Goal: Obtain resource: Obtain resource

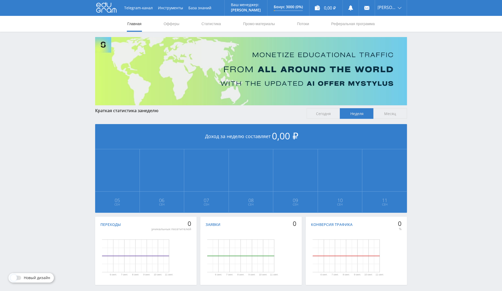
drag, startPoint x: 305, startPoint y: 26, endPoint x: 310, endPoint y: 30, distance: 5.9
click at [305, 26] on link "Потоки" at bounding box center [303, 24] width 13 height 16
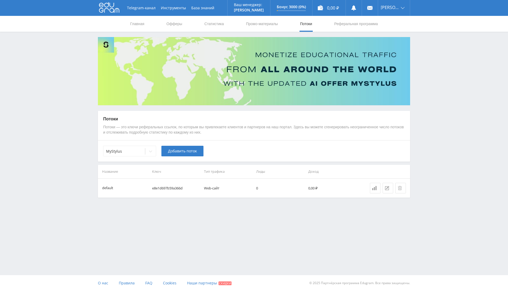
click at [122, 144] on div "MyStylus Добавить поток" at bounding box center [254, 150] width 312 height 21
click at [123, 154] on div "MyStylus" at bounding box center [124, 151] width 42 height 7
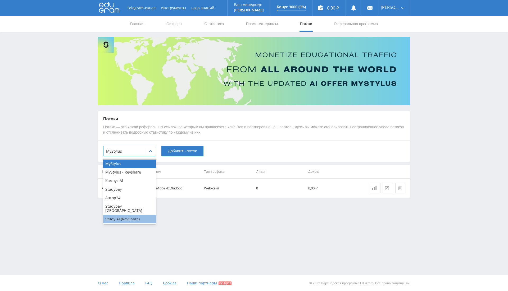
click at [130, 215] on div "Study AI (RevShare)" at bounding box center [129, 219] width 53 height 8
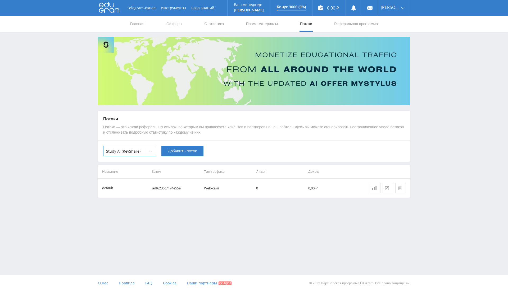
click at [209, 188] on td "Web-сайт" at bounding box center [228, 187] width 52 height 19
click at [262, 24] on link "Промо-материалы" at bounding box center [261, 24] width 33 height 16
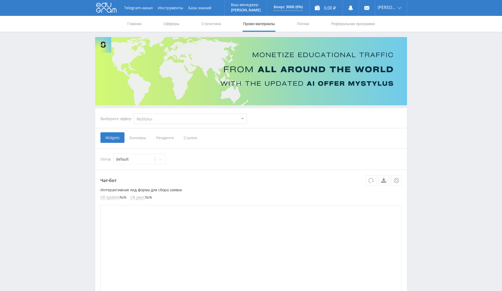
click at [187, 122] on select "MyStylus MyStylus - Revshare Кампус AI Studybay Автор24 Studybay Brazil Study A…" at bounding box center [190, 118] width 113 height 11
select select "376"
click at [134, 113] on select "MyStylus MyStylus - Revshare Кампус AI Studybay Автор24 Studybay Brazil Study A…" at bounding box center [190, 118] width 113 height 11
select select "376"
click at [137, 137] on span "Ссылки" at bounding box center [137, 137] width 24 height 11
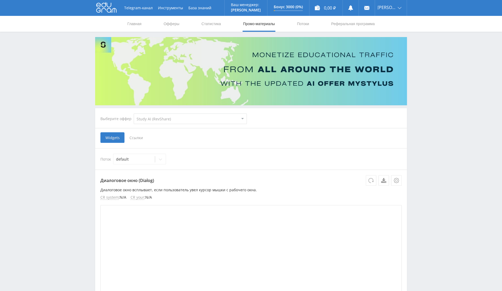
click at [0, 0] on input "Ссылки" at bounding box center [0, 0] width 0 height 0
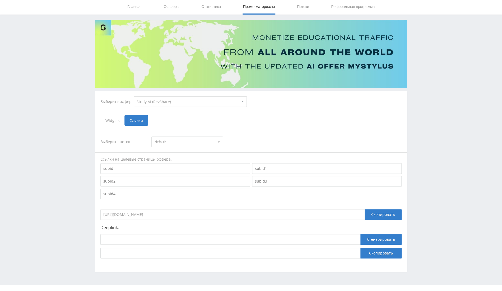
scroll to position [27, 0]
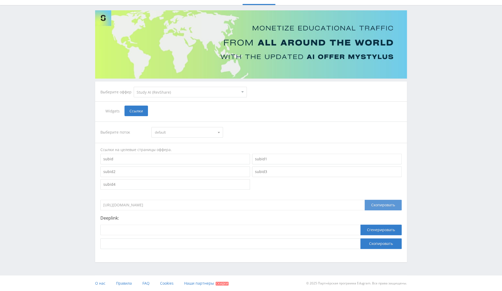
click at [377, 204] on div "Скопировать" at bounding box center [383, 205] width 37 height 11
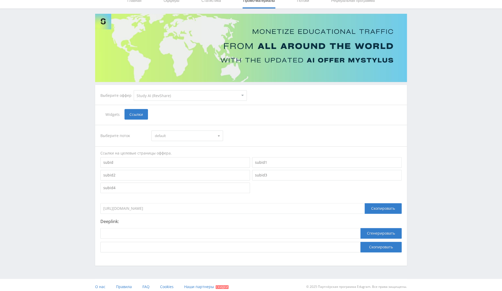
scroll to position [0, 0]
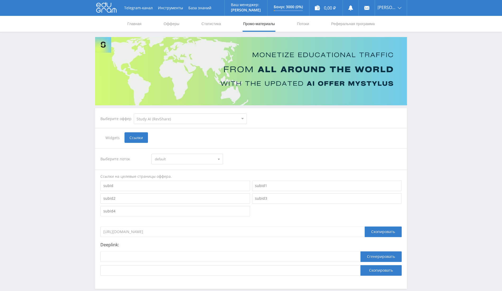
click at [120, 136] on span "Widgets" at bounding box center [112, 137] width 24 height 11
click at [0, 0] on input "Widgets" at bounding box center [0, 0] width 0 height 0
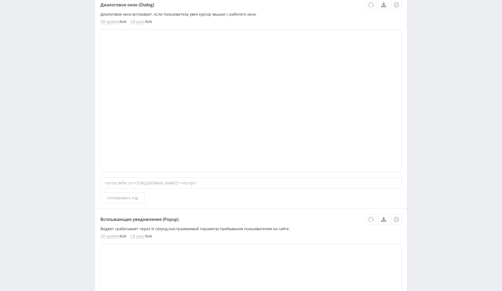
scroll to position [70, 0]
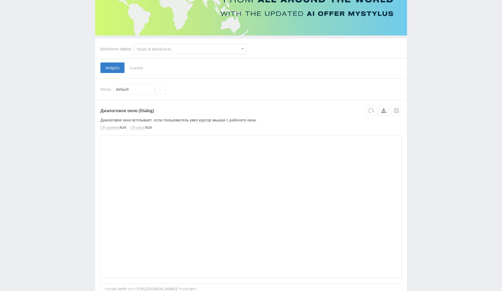
click at [134, 69] on span "Ссылки" at bounding box center [137, 67] width 24 height 11
click at [0, 0] on input "Ссылки" at bounding box center [0, 0] width 0 height 0
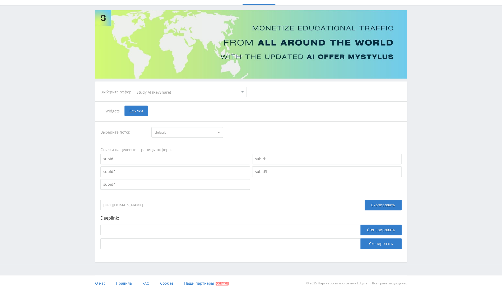
click at [239, 214] on div "Выберите поток default default Ссылки на целевые страницы оффера. https://edufo…" at bounding box center [250, 184] width 301 height 127
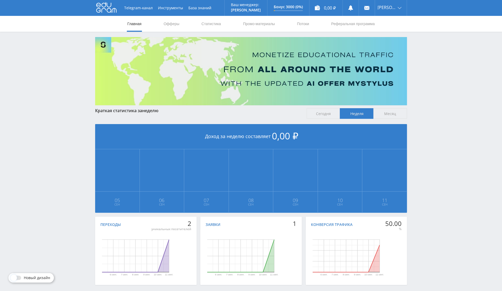
click at [112, 6] on icon at bounding box center [106, 7] width 20 height 11
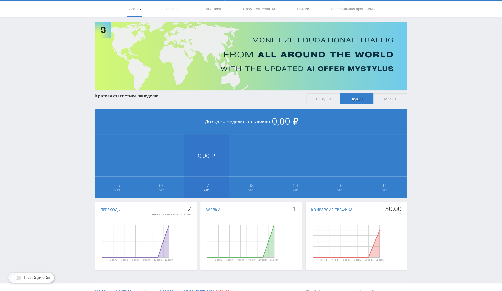
scroll to position [23, 0]
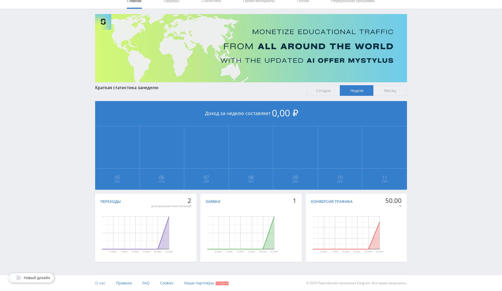
click at [100, 282] on span "О нас" at bounding box center [100, 282] width 10 height 5
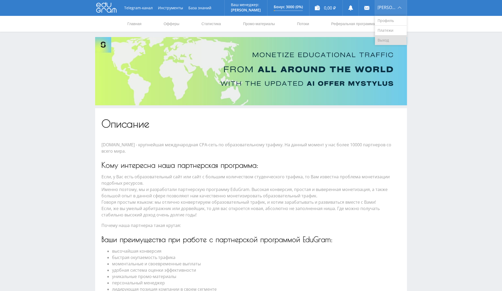
click at [385, 41] on link "Выход" at bounding box center [391, 40] width 32 height 10
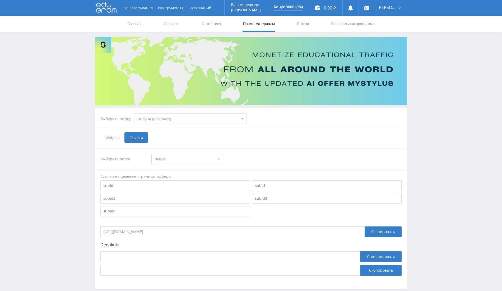
select select "376"
click at [393, 39] on link "Выход" at bounding box center [391, 40] width 32 height 10
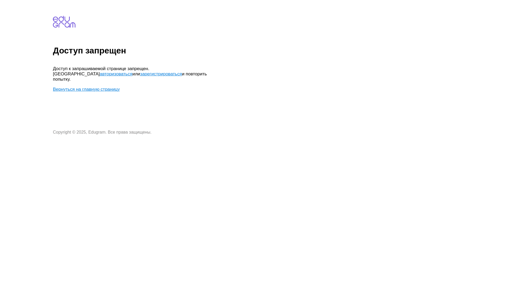
click at [102, 87] on link "Вернуться на главную страницу" at bounding box center [86, 89] width 67 height 5
click at [132, 71] on link "авторизоваться" at bounding box center [116, 73] width 33 height 5
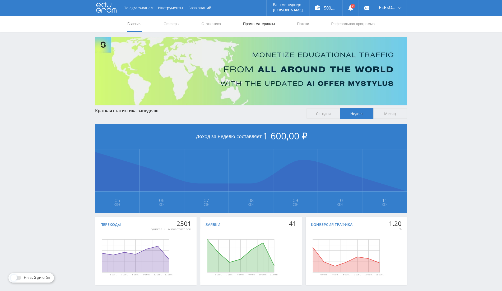
click at [243, 22] on link "Промо-материалы" at bounding box center [259, 24] width 33 height 16
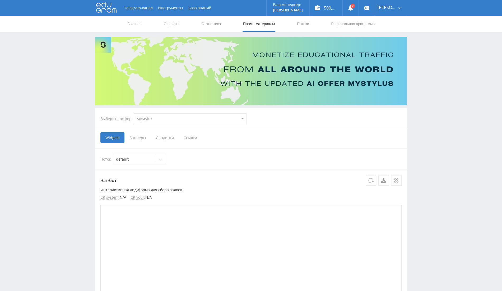
click at [146, 119] on select "MyStylus MyStylus - Revshare Кампус AI Studybay Автор24 Studybay [GEOGRAPHIC_DA…" at bounding box center [190, 118] width 113 height 11
select select "1"
click at [134, 113] on select "MyStylus MyStylus - Revshare Кампус AI Studybay Автор24 Studybay [GEOGRAPHIC_DA…" at bounding box center [190, 118] width 113 height 11
select select "1"
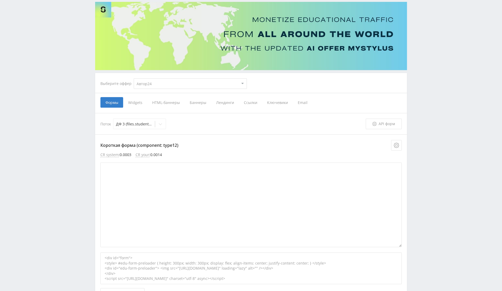
scroll to position [141, 0]
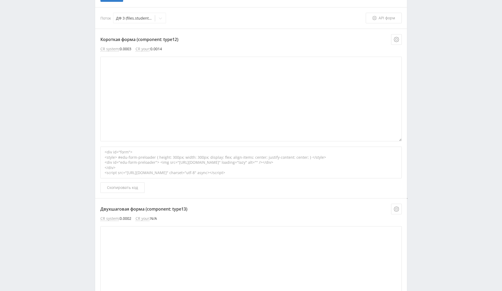
drag, startPoint x: 398, startPoint y: 139, endPoint x: 401, endPoint y: 139, distance: 3.0
click at [400, 139] on iframe at bounding box center [250, 99] width 301 height 85
drag, startPoint x: 401, startPoint y: 139, endPoint x: 405, endPoint y: 113, distance: 26.4
click at [405, 113] on div "Короткая форма (component: type12) CR system : 0.0003 CR your : 0.0014 <div id=…" at bounding box center [251, 113] width 312 height 169
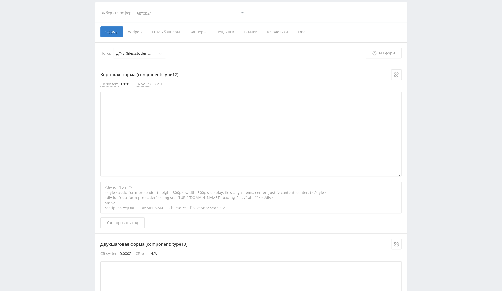
scroll to position [0, 0]
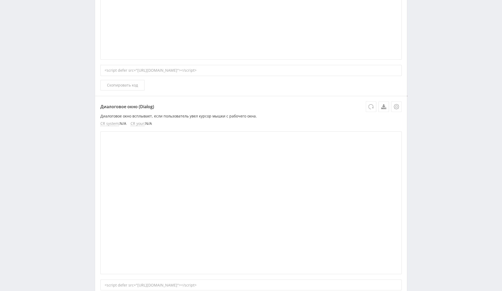
scroll to position [529, 0]
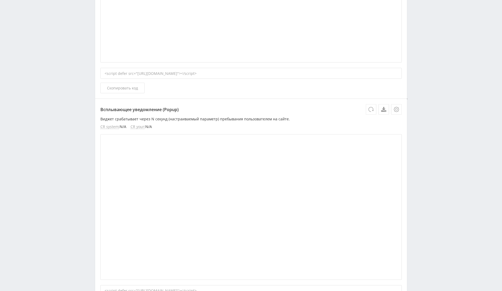
click at [204, 284] on div "Всплывающее уведомление (Popup) Виджет срабатывает через N секунд (настраиваемы…" at bounding box center [251, 207] width 312 height 217
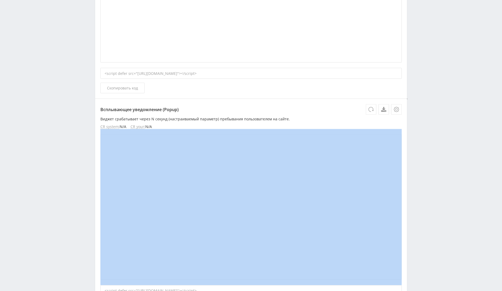
click at [204, 284] on div "Всплывающее уведомление (Popup) Виджет срабатывает через N секунд (настраиваемы…" at bounding box center [251, 207] width 312 height 217
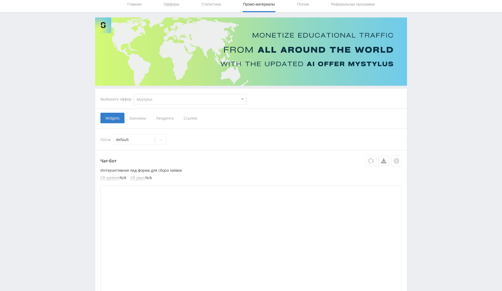
scroll to position [0, 0]
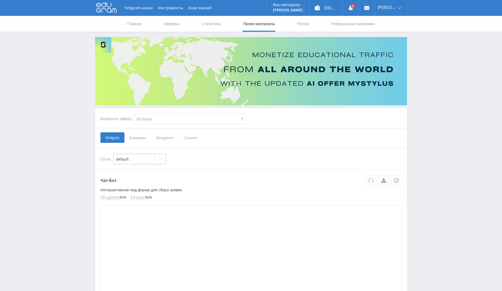
click at [135, 157] on div at bounding box center [134, 159] width 36 height 5
click at [131, 170] on div "default" at bounding box center [139, 171] width 53 height 8
click at [164, 118] on select "MyStylus MyStylus - Revshare Кампус AI Studybay Автор24 Studybay [GEOGRAPHIC_DA…" at bounding box center [190, 118] width 113 height 11
select select "1"
click at [134, 113] on select "MyStylus MyStylus - Revshare Кампус AI Studybay Автор24 Studybay [GEOGRAPHIC_DA…" at bounding box center [190, 118] width 113 height 11
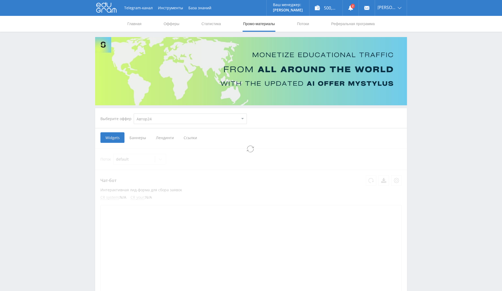
select select "1"
click at [146, 158] on div at bounding box center [134, 159] width 36 height 5
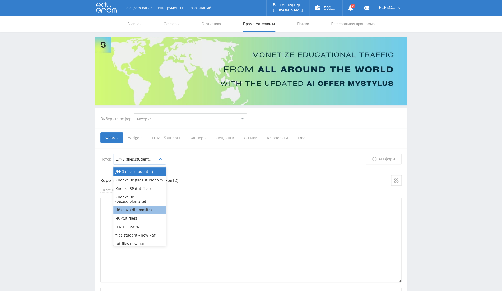
click at [134, 213] on div "Чб (baza.diplomsite)" at bounding box center [139, 209] width 53 height 8
type textarea "<div id="form"> <style> #edu-form-preloader { height: 300px; width: 300px; disp…"
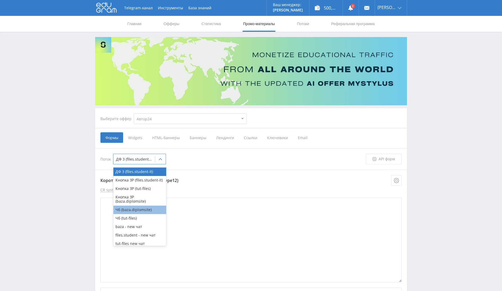
type textarea "<div id="form"> </div> <link rel="stylesheet" href="https://eduforms.org/assets…"
type textarea "<div id="form"> <style> #edu-form-preloader { height: 300px; width: 300px; disp…"
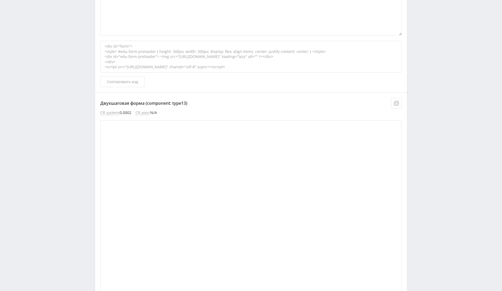
scroll to position [106, 0]
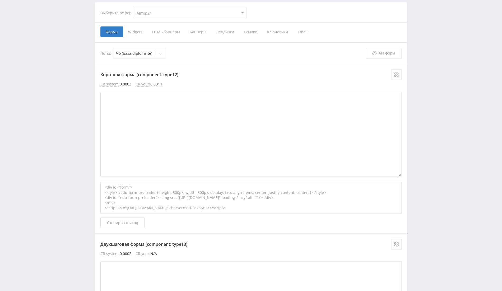
click at [255, 193] on div "<div id="form"> <style> #edu-form-preloader { height: 300px; width: 300px; disp…" at bounding box center [250, 198] width 301 height 32
copy div "<div id="form"> <style> #edu-form-preloader { height: 300px; width: 300px; disp…"
click at [135, 34] on span "Widgets" at bounding box center [135, 31] width 24 height 11
click at [0, 0] on input "Widgets" at bounding box center [0, 0] width 0 height 0
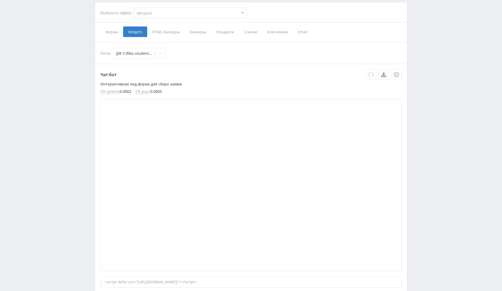
click at [369, 77] on icon at bounding box center [371, 74] width 5 height 5
click at [371, 77] on button at bounding box center [371, 74] width 11 height 11
drag, startPoint x: 125, startPoint y: 43, endPoint x: 121, endPoint y: 41, distance: 3.8
click at [124, 43] on div "Поток ДФ 3 (files.student-it)" at bounding box center [251, 52] width 312 height 21
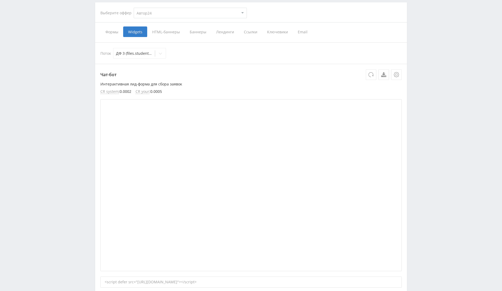
click at [112, 31] on span "Формы" at bounding box center [111, 31] width 23 height 11
click at [0, 0] on input "Формы" at bounding box center [0, 0] width 0 height 0
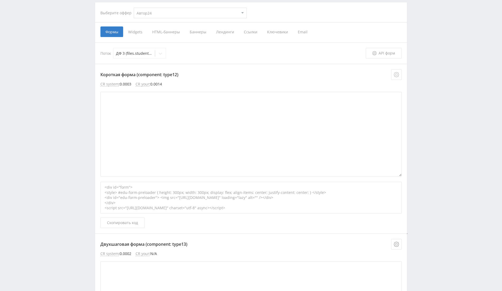
click at [394, 72] on icon at bounding box center [396, 74] width 5 height 5
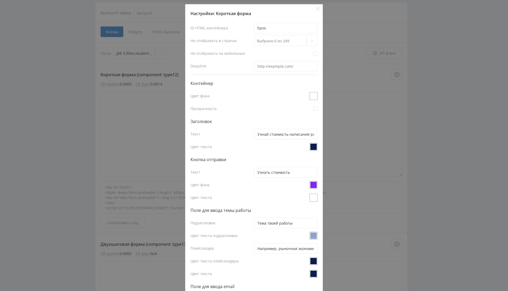
click at [365, 126] on div "Настройки: Короткая форма ID HTML контейнера form Не отображать в странах Выбра…" at bounding box center [254, 145] width 508 height 291
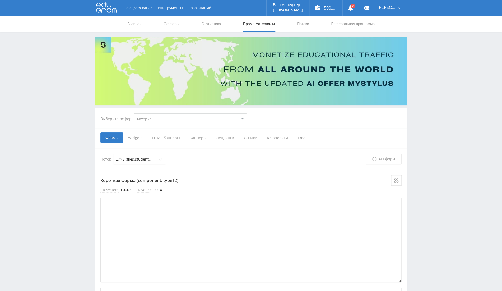
click at [170, 139] on span "HTML-баннеры" at bounding box center [166, 137] width 38 height 11
click at [0, 0] on input "HTML-баннеры" at bounding box center [0, 0] width 0 height 0
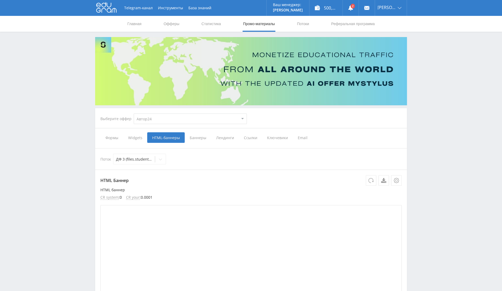
click at [116, 139] on span "Формы" at bounding box center [111, 137] width 23 height 11
click at [0, 0] on input "Формы" at bounding box center [0, 0] width 0 height 0
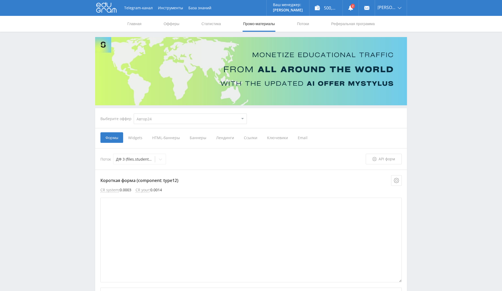
drag, startPoint x: 189, startPoint y: 115, endPoint x: 187, endPoint y: 121, distance: 6.4
click at [189, 114] on select "MyStylus MyStylus - Revshare Кампус AI Studybay Автор24 Studybay [GEOGRAPHIC_DA…" at bounding box center [190, 118] width 113 height 11
click at [305, 123] on div "Выберите оффер MyStylus MyStylus - Revshare Кампус AI Studybay Автор24 Studybay…" at bounding box center [251, 118] width 310 height 19
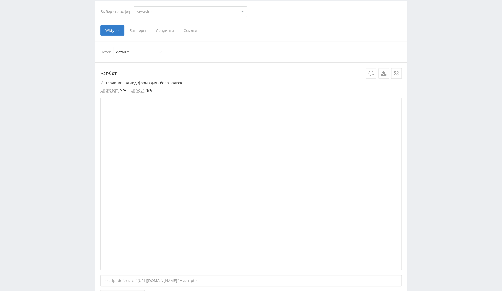
scroll to position [35, 0]
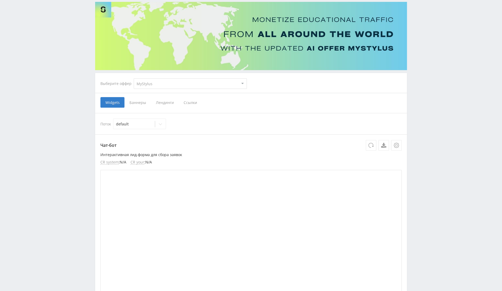
drag, startPoint x: 146, startPoint y: 84, endPoint x: 147, endPoint y: 88, distance: 3.5
click at [146, 84] on select "MyStylus MyStylus - Revshare Кампус AI Studybay Автор24 Studybay [GEOGRAPHIC_DA…" at bounding box center [190, 83] width 113 height 11
select select "1"
click at [134, 78] on select "MyStylus MyStylus - Revshare Кампус AI Studybay Автор24 Studybay [GEOGRAPHIC_DA…" at bounding box center [190, 83] width 113 height 11
select select "1"
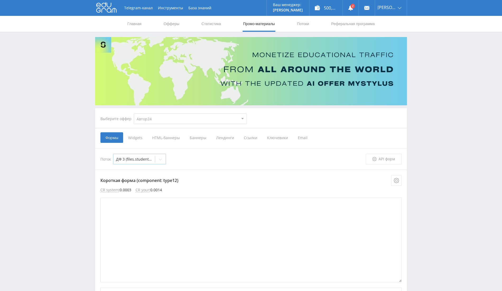
click at [131, 157] on div at bounding box center [134, 159] width 36 height 5
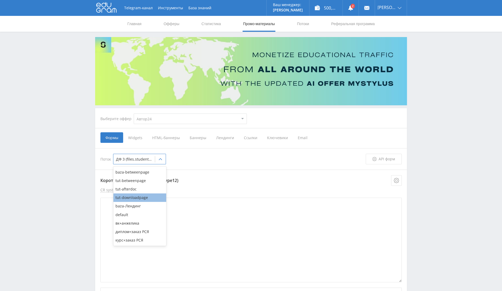
scroll to position [141, 0]
click at [128, 215] on div "вк+анжелика" at bounding box center [139, 213] width 53 height 8
type textarea "<div id="form"> <style> #edu-form-preloader { height: 300px; width: 300px; disp…"
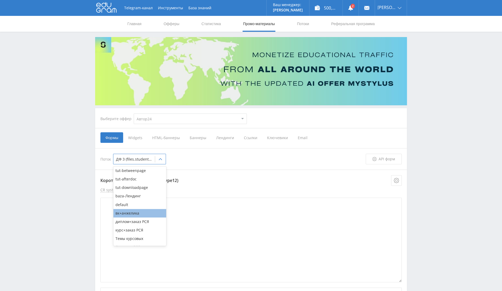
type textarea "<div id="form"> <style> #edu-form-preloader { height: 300px; width: 300px; disp…"
type textarea "<div id="form"> </div> <link rel="stylesheet" href="https://eduforms.org/assets…"
type textarea "<div id="form"> <style> #edu-form-preloader { height: 300px; width: 300px; disp…"
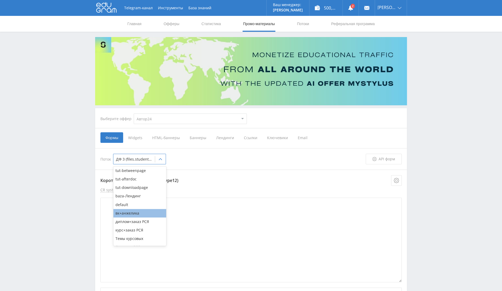
type textarea "<div id="form"> <style> #edu-form-preloader { height: 300px; width: 300px; disp…"
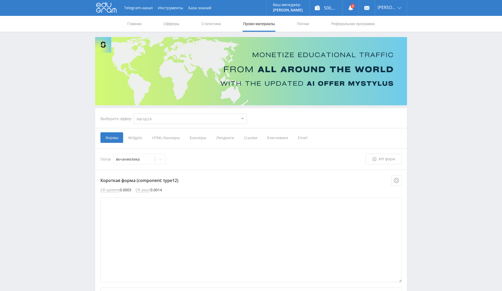
click at [330, 168] on div "Поток вк+анжелика API форм" at bounding box center [251, 158] width 312 height 21
click at [152, 157] on div "вк+анжелика" at bounding box center [134, 158] width 42 height 7
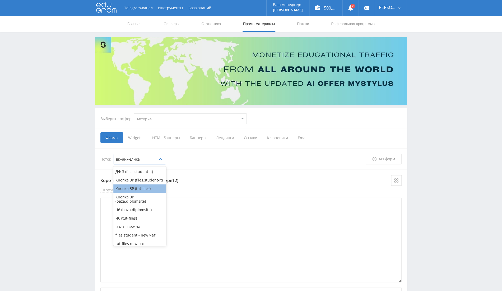
click at [129, 193] on div "Кнопка ЗР (tut-files)" at bounding box center [139, 188] width 53 height 8
type textarea "<div id="form"> <style> #edu-form-preloader { height: 300px; width: 300px; disp…"
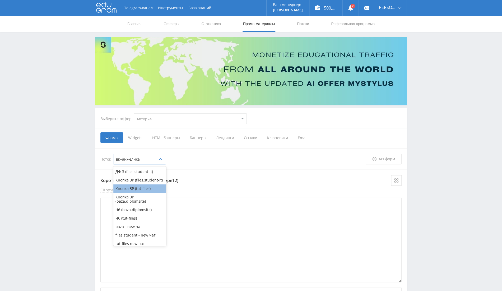
type textarea "<div id="form"> </div> <link rel="stylesheet" href="https://eduforms.org/assets…"
type textarea "<div id="form"> <style> #edu-form-preloader { height: 300px; width: 300px; disp…"
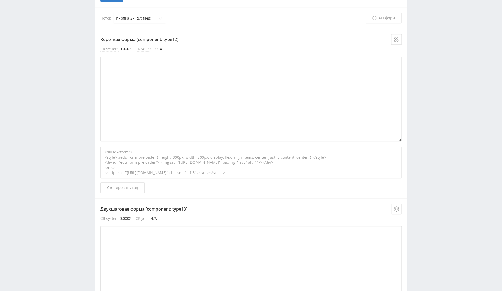
click at [401, 139] on iframe at bounding box center [250, 99] width 301 height 85
drag, startPoint x: 401, startPoint y: 139, endPoint x: 463, endPoint y: 127, distance: 63.6
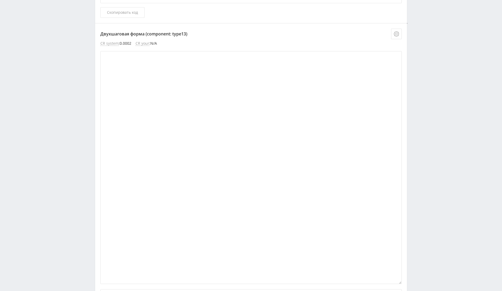
scroll to position [317, 0]
drag, startPoint x: 401, startPoint y: 278, endPoint x: 507, endPoint y: 247, distance: 111.3
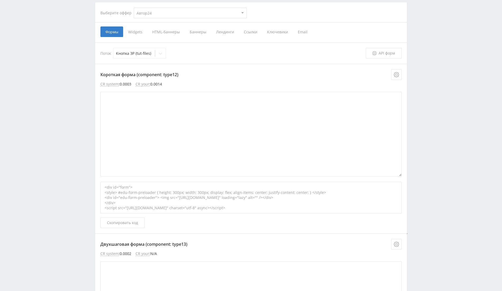
scroll to position [0, 0]
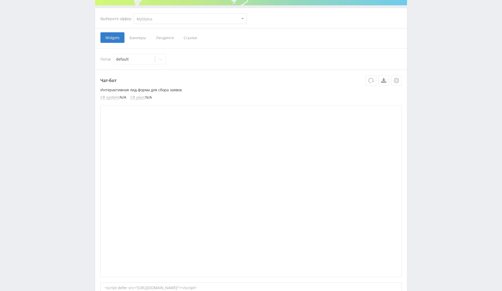
scroll to position [106, 0]
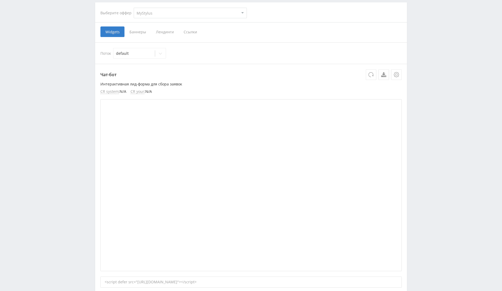
click at [163, 10] on select "MyStylus MyStylus - Revshare Кампус AI Studybay Автор24 Studybay [GEOGRAPHIC_DA…" at bounding box center [190, 13] width 113 height 11
select select "1"
click at [134, 8] on select "MyStylus MyStylus - Revshare Кампус AI Studybay Автор24 Studybay [GEOGRAPHIC_DA…" at bounding box center [190, 13] width 113 height 11
select select "1"
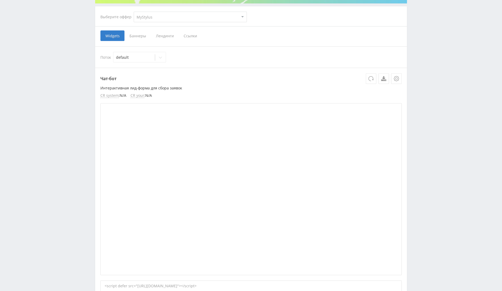
scroll to position [35, 0]
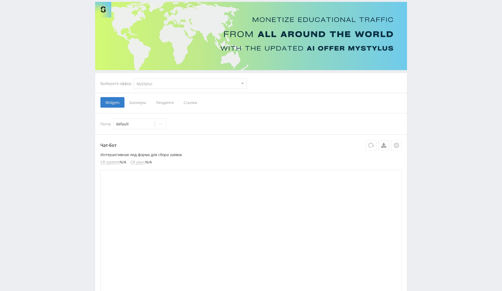
click at [137, 103] on span "Баннеры" at bounding box center [138, 102] width 26 height 11
click at [0, 0] on input "Баннеры" at bounding box center [0, 0] width 0 height 0
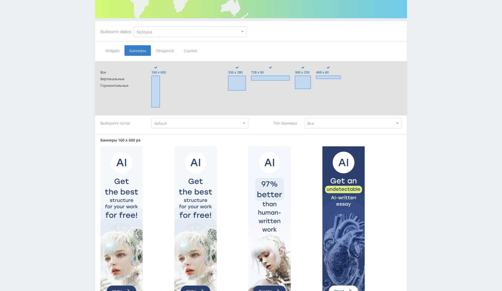
scroll to position [35, 0]
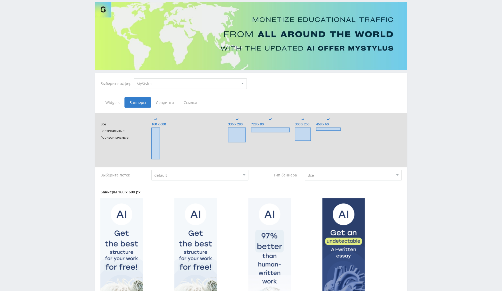
click at [170, 86] on select "MyStylus MyStylus - Revshare Кампус AI Studybay Автор24 Studybay [GEOGRAPHIC_DA…" at bounding box center [190, 83] width 113 height 11
select select "1"
click at [134, 78] on select "MyStylus MyStylus - Revshare Кампус AI Studybay Автор24 Studybay [GEOGRAPHIC_DA…" at bounding box center [190, 83] width 113 height 11
type input "<a href="[URL][DOMAIN_NAME]" target="_blank"><img src="[URL][DOMAIN_NAME]"></a>"
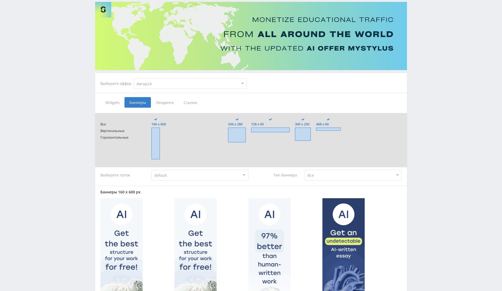
type input "<a href="[URL][DOMAIN_NAME]" target="_blank"><img src="[URL][DOMAIN_NAME]"></a>"
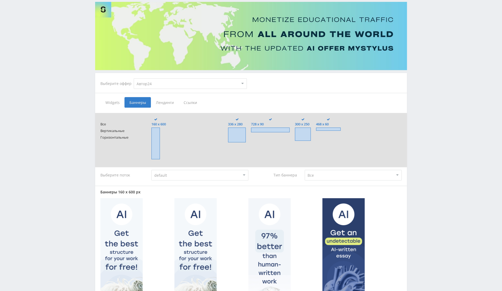
type input "<a href="[URL][DOMAIN_NAME]" target="_blank"><img src="[URL][DOMAIN_NAME]"></a>"
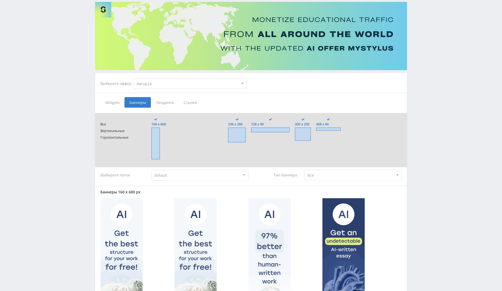
type input "<a href="[URL][DOMAIN_NAME]" target="_blank"><img src="[URL][DOMAIN_NAME]"></a>"
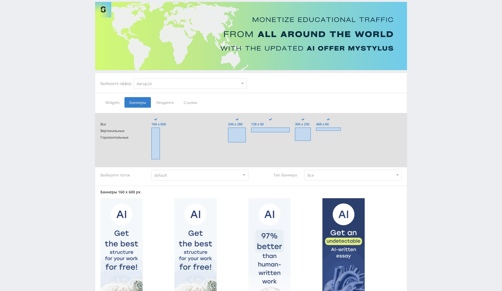
type input "<a href="[URL][DOMAIN_NAME]" target="_blank"><img src="[URL][DOMAIN_NAME]"></a>"
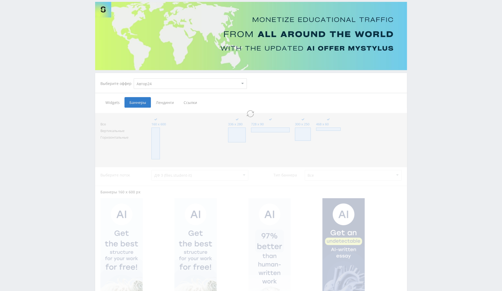
select select "1"
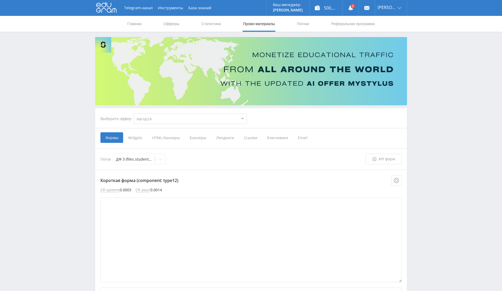
click at [191, 139] on span "Баннеры" at bounding box center [198, 137] width 26 height 11
click at [0, 0] on input "Баннеры" at bounding box center [0, 0] width 0 height 0
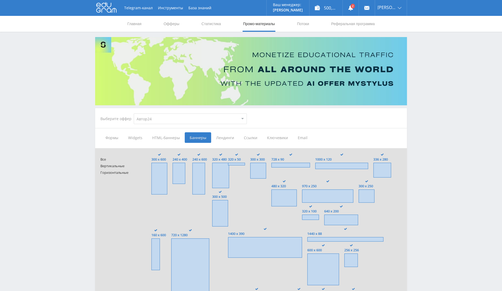
click at [104, 133] on span "Формы" at bounding box center [111, 137] width 23 height 11
click at [0, 0] on input "Формы" at bounding box center [0, 0] width 0 height 0
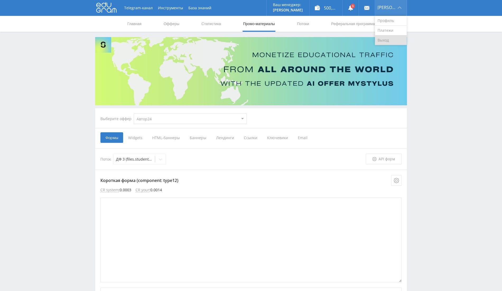
click at [388, 38] on link "Выход" at bounding box center [391, 40] width 32 height 10
